Goal: Navigation & Orientation: Find specific page/section

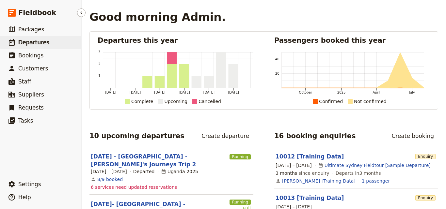
click at [56, 44] on link "​ Departures" at bounding box center [40, 42] width 81 height 13
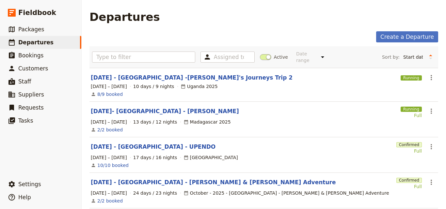
click at [147, 83] on span "10 days / 9 nights" at bounding box center [153, 86] width 41 height 7
click at [149, 77] on section "AUG 2025 - UGANDA -Janet's Journeys Trip 2 Running ​ 7 – 16 Aug 2025 10 days / …" at bounding box center [264, 85] width 349 height 34
click at [151, 74] on link "AUG 2025 - UGANDA -Janet's Journeys Trip 2" at bounding box center [192, 78] width 202 height 8
